Goal: Find specific page/section: Find specific page/section

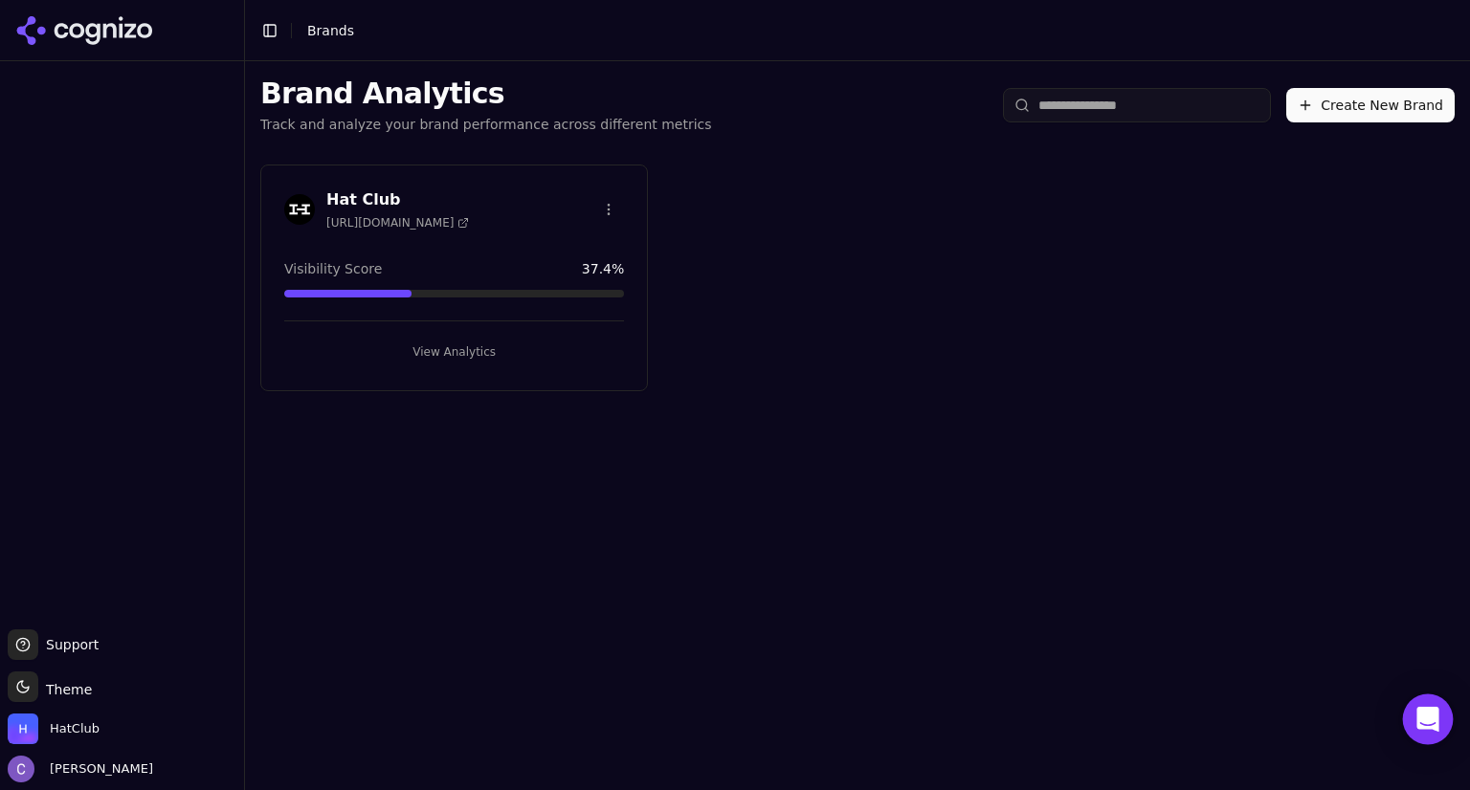
click at [1424, 716] on icon "Open Intercom Messenger" at bounding box center [1427, 719] width 22 height 25
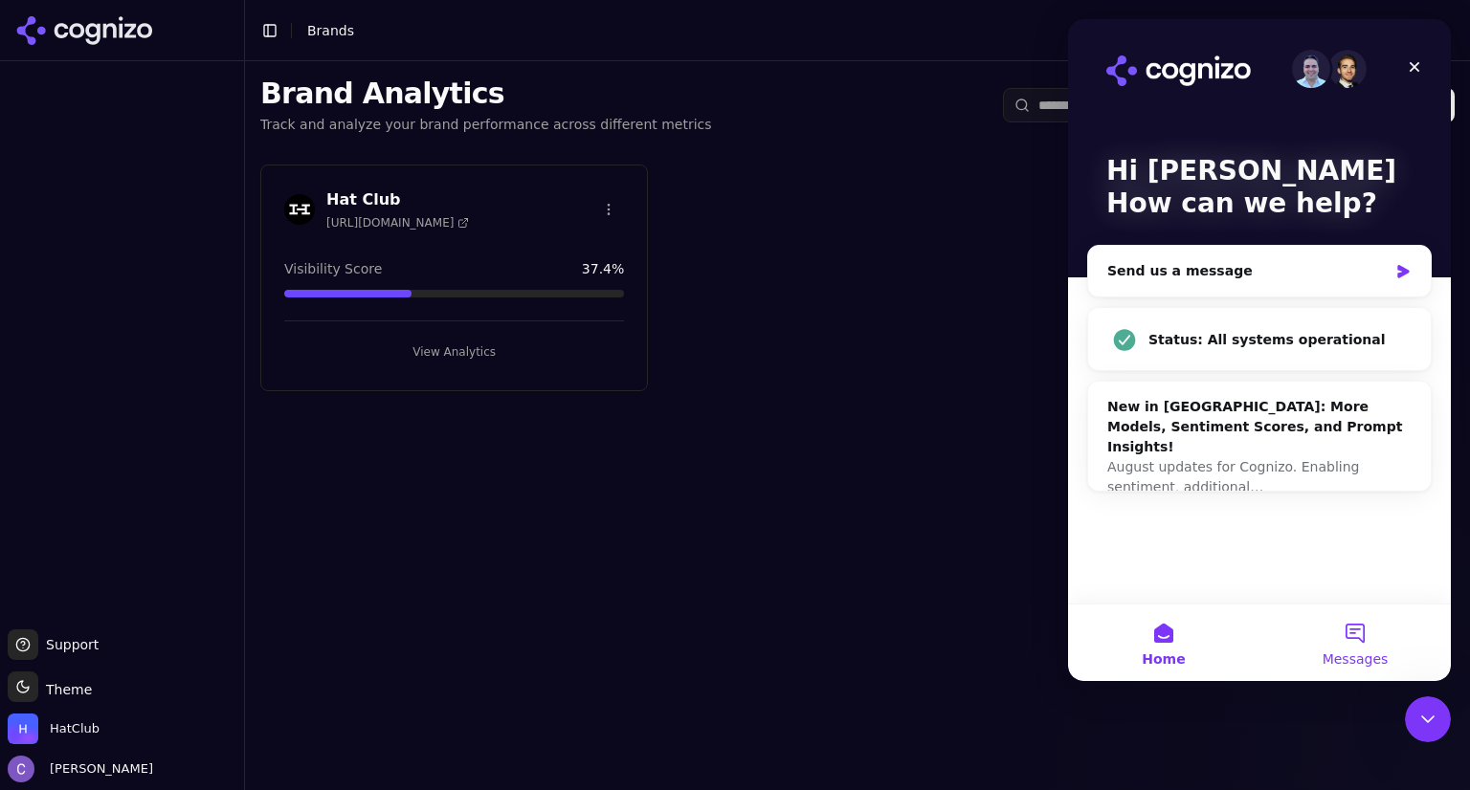
click at [1356, 629] on button "Messages" at bounding box center [1354, 643] width 191 height 77
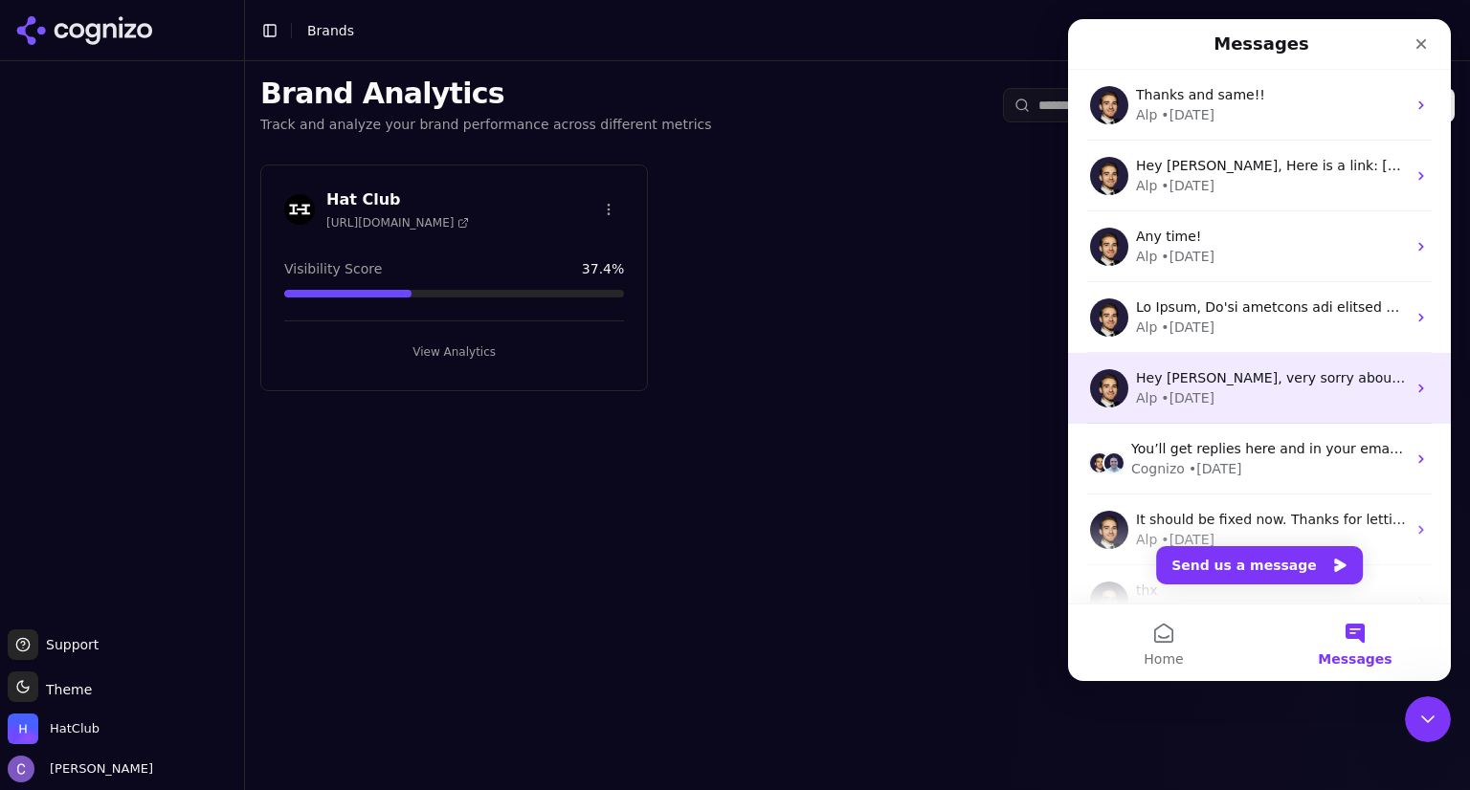
scroll to position [250, 0]
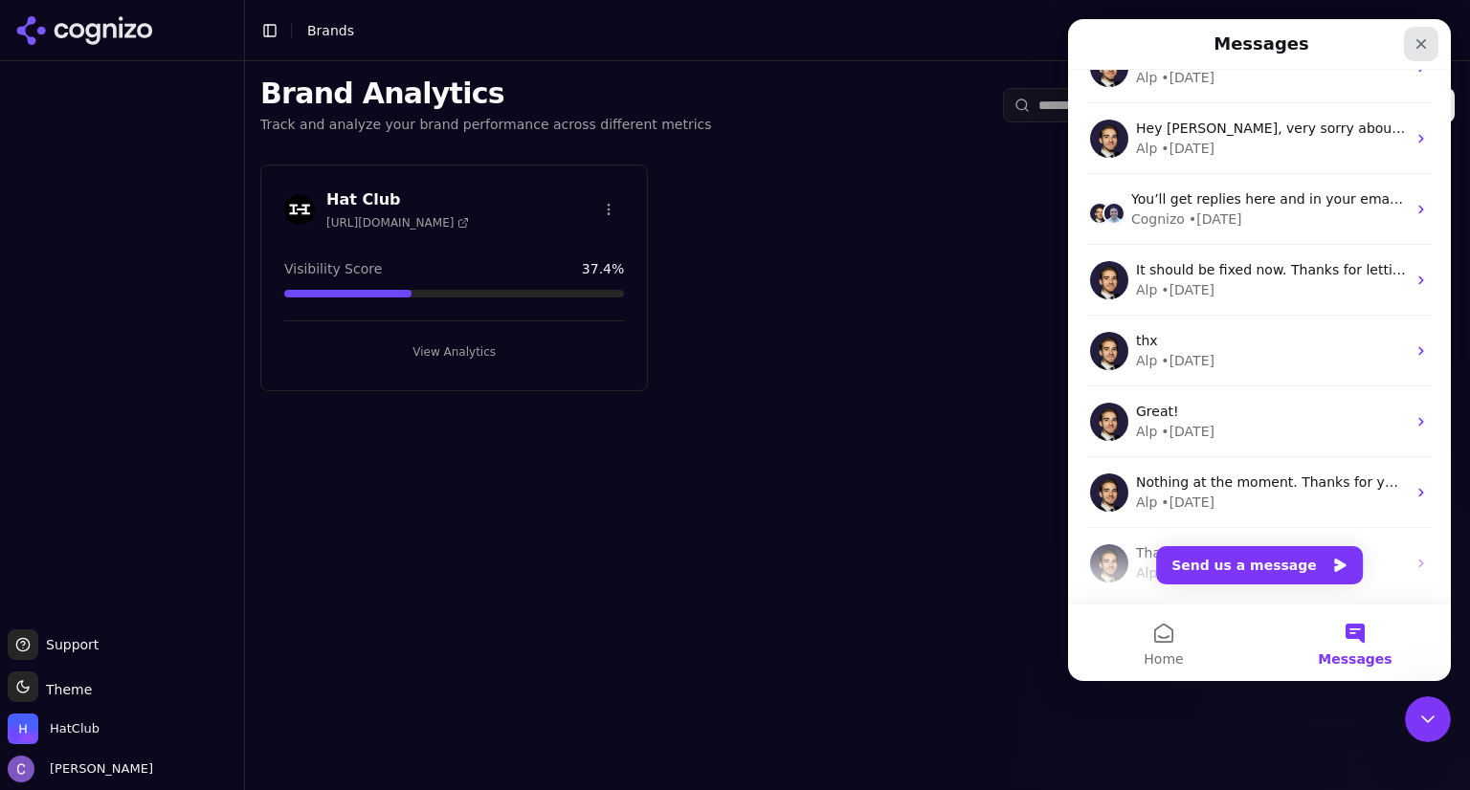
click at [1420, 42] on icon "Close" at bounding box center [1421, 43] width 15 height 15
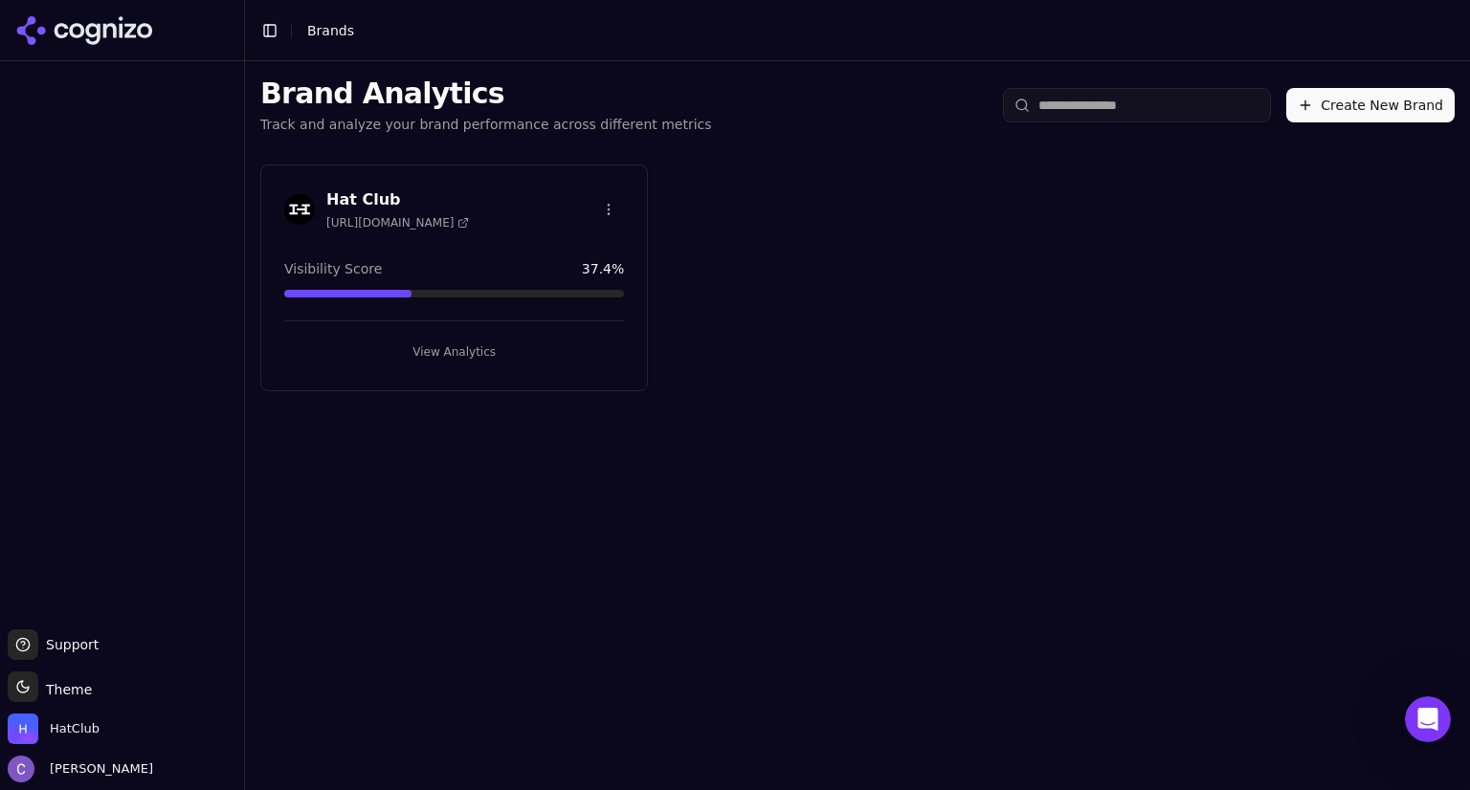
scroll to position [0, 0]
